Goal: Unclear: Browse casually

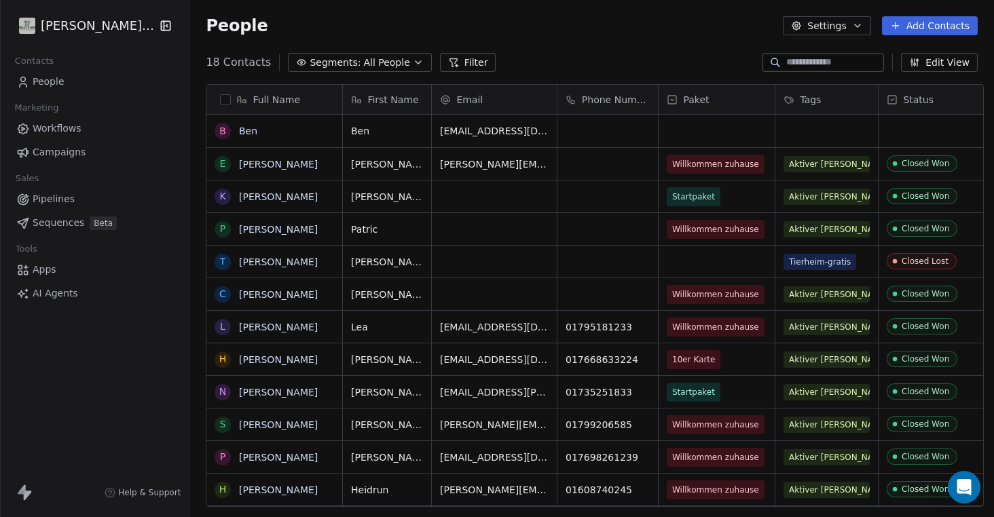
scroll to position [455, 811]
